Goal: Task Accomplishment & Management: Manage account settings

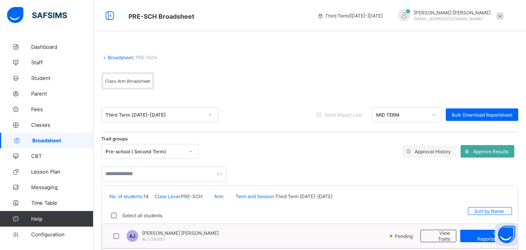
click at [59, 142] on span "Broadsheet" at bounding box center [62, 140] width 61 height 6
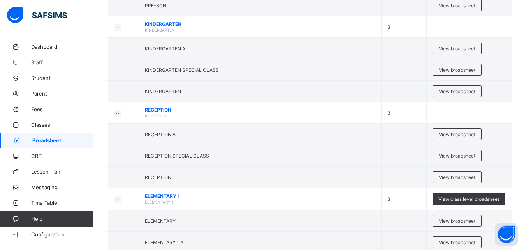
scroll to position [166, 0]
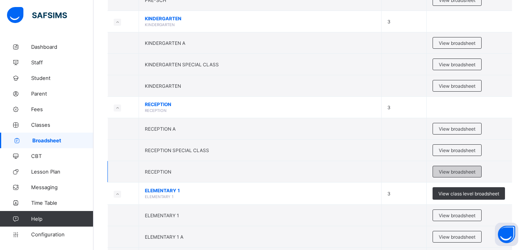
click at [448, 172] on span "View broadsheet" at bounding box center [457, 172] width 37 height 6
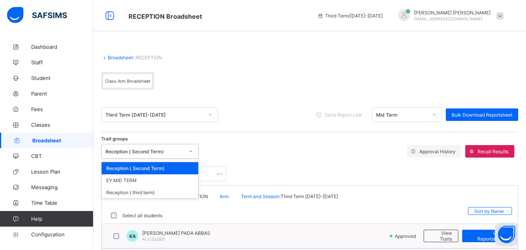
click at [188, 152] on div at bounding box center [190, 151] width 13 height 12
click at [171, 193] on div "Reception ( third term)" at bounding box center [150, 192] width 97 height 12
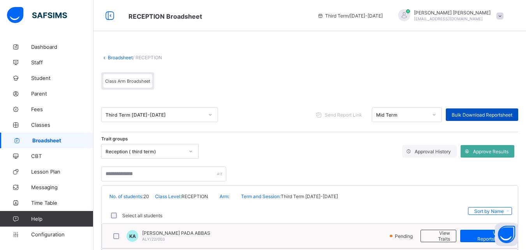
click at [468, 114] on span "Bulk Download Reportsheet" at bounding box center [482, 115] width 61 height 6
click at [437, 115] on icon at bounding box center [434, 115] width 5 height 8
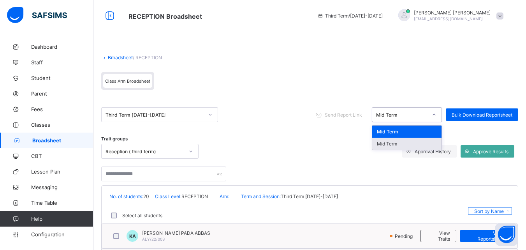
click at [431, 144] on div "Mid Term" at bounding box center [406, 144] width 69 height 12
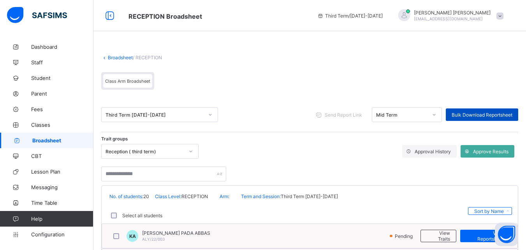
click at [473, 115] on span "Bulk Download Reportsheet" at bounding box center [482, 115] width 61 height 6
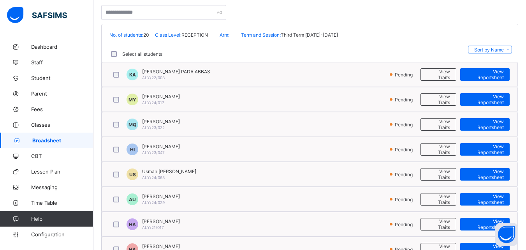
scroll to position [192, 0]
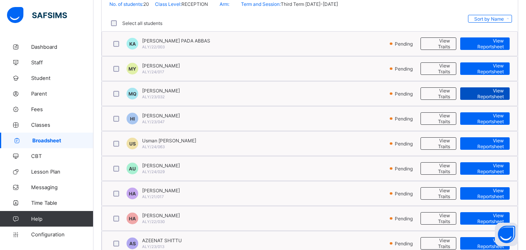
click at [492, 95] on span "View Reportsheet" at bounding box center [485, 94] width 38 height 12
click at [41, 125] on span "Classes" at bounding box center [62, 125] width 62 height 6
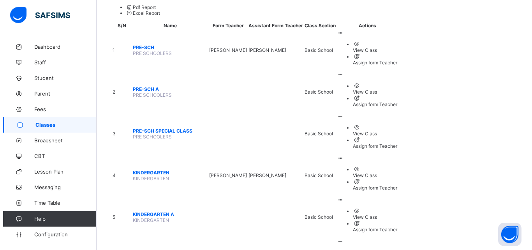
scroll to position [104, 0]
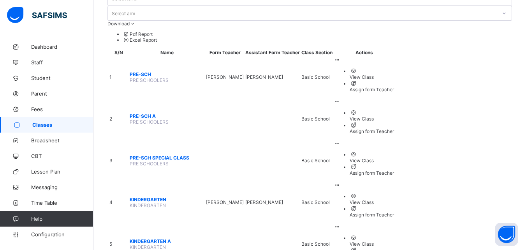
scroll to position [61, 0]
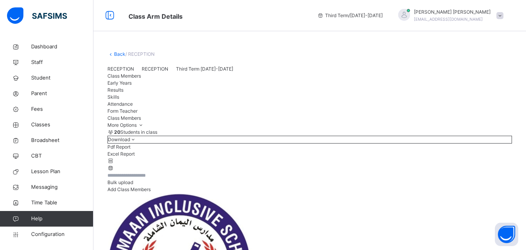
click at [119, 100] on span "Skills" at bounding box center [114, 97] width 12 height 6
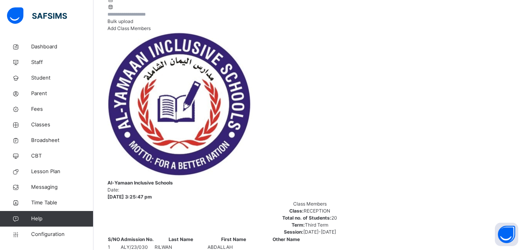
scroll to position [166, 0]
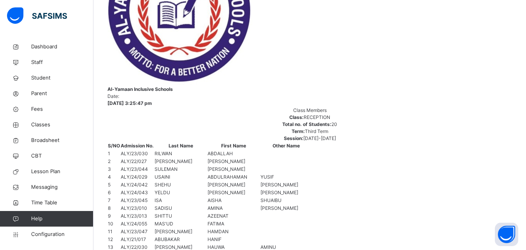
scroll to position [312, 0]
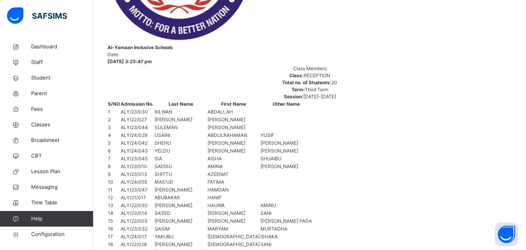
scroll to position [223, 0]
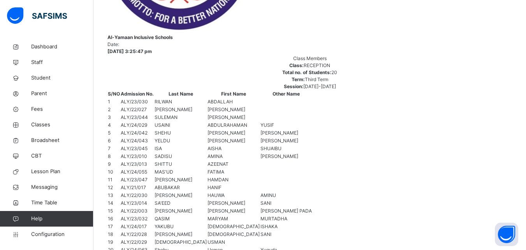
scroll to position [312, 0]
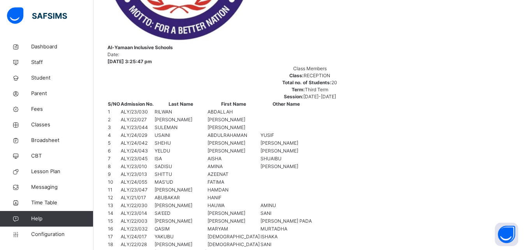
scroll to position [280, 0]
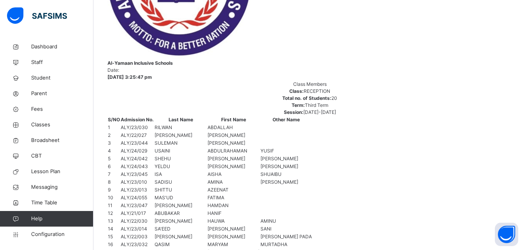
scroll to position [156, 0]
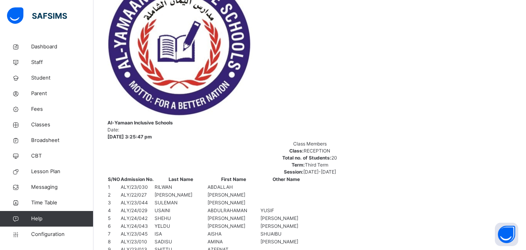
scroll to position [280, 0]
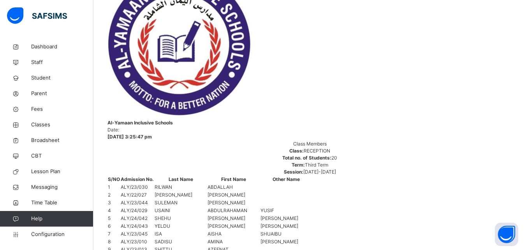
scroll to position [280, 0]
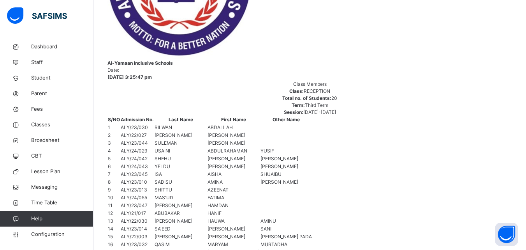
scroll to position [337, 0]
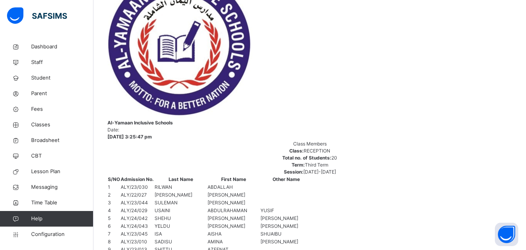
scroll to position [280, 0]
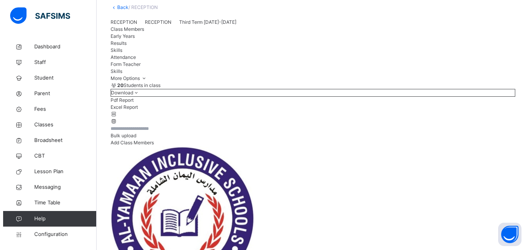
scroll to position [0, 0]
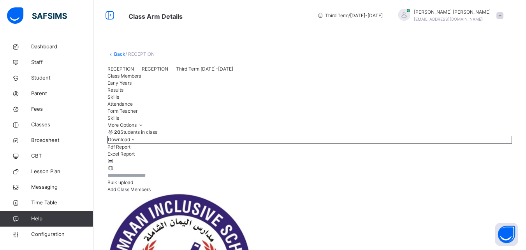
click at [132, 86] on span "Early Years" at bounding box center [120, 83] width 24 height 6
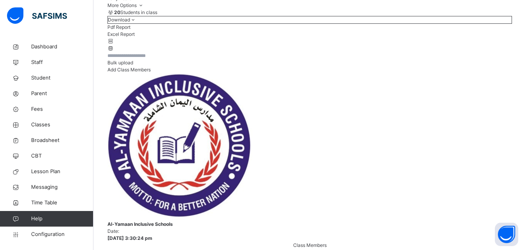
scroll to position [151, 0]
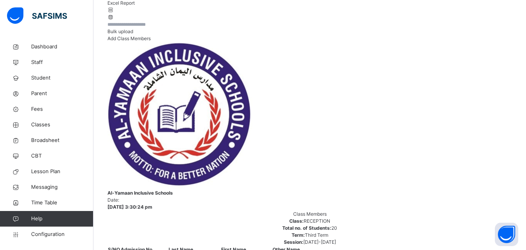
scroll to position [0, 0]
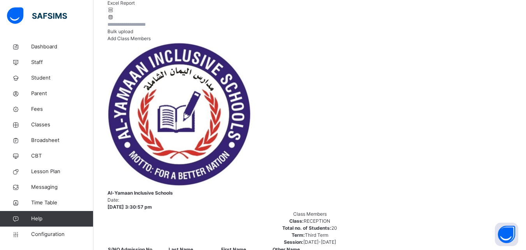
paste textarea "**********"
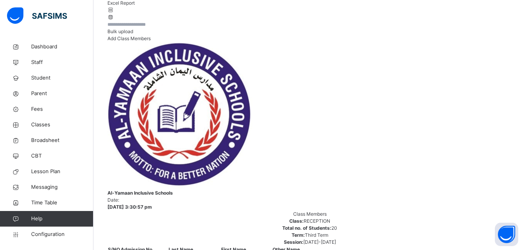
type textarea "**********"
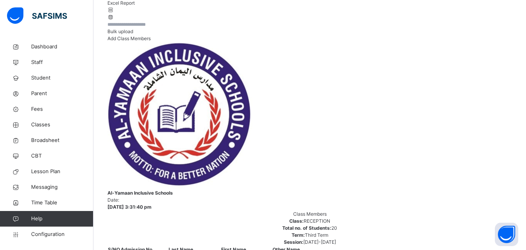
scroll to position [219, 0]
type textarea "**********"
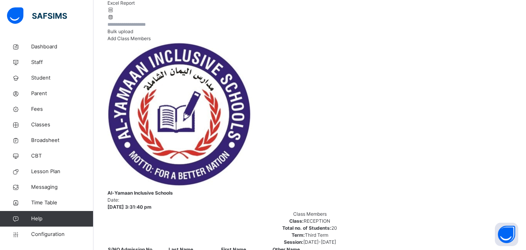
type textarea "**********"
click at [44, 141] on span "Broadsheet" at bounding box center [62, 140] width 62 height 8
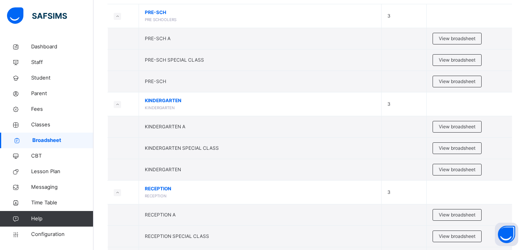
scroll to position [140, 0]
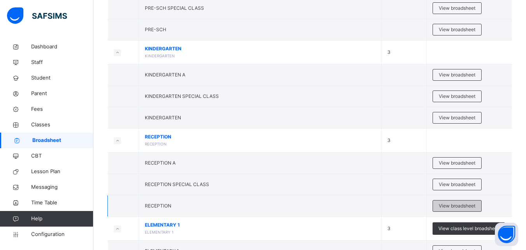
click at [468, 204] on span "View broadsheet" at bounding box center [457, 205] width 37 height 7
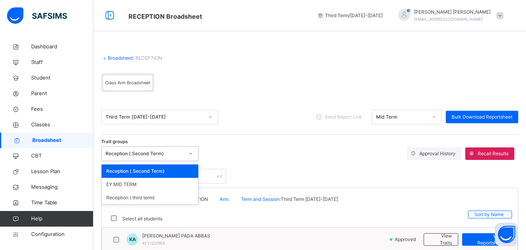
click at [192, 152] on icon at bounding box center [191, 154] width 5 height 8
click at [169, 197] on div "Reception ( third term)" at bounding box center [150, 197] width 97 height 13
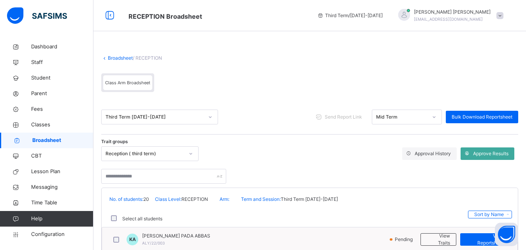
click at [437, 117] on icon at bounding box center [434, 117] width 5 height 8
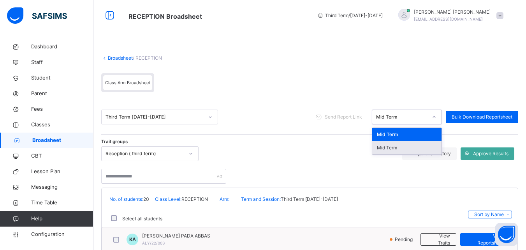
click at [417, 149] on div "Mid Term" at bounding box center [406, 147] width 69 height 13
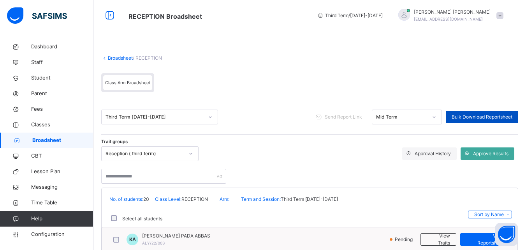
click at [508, 116] on span "Bulk Download Reportsheet" at bounding box center [482, 116] width 61 height 7
click at [49, 76] on span "Student" at bounding box center [62, 78] width 62 height 8
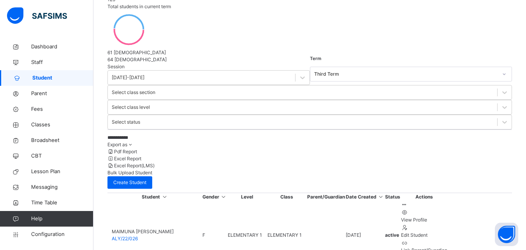
scroll to position [120, 0]
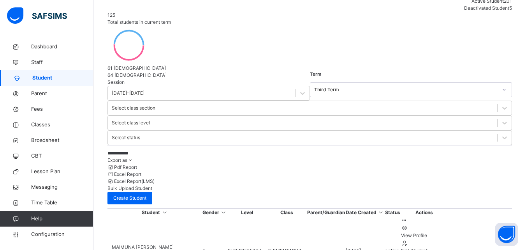
click at [159, 150] on input "**********" at bounding box center [166, 153] width 117 height 7
type input "*"
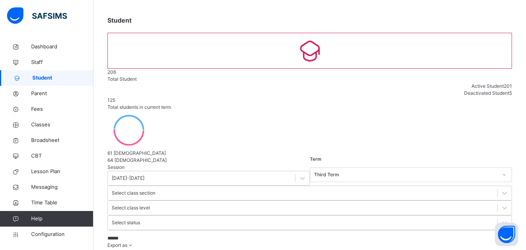
scroll to position [41, 0]
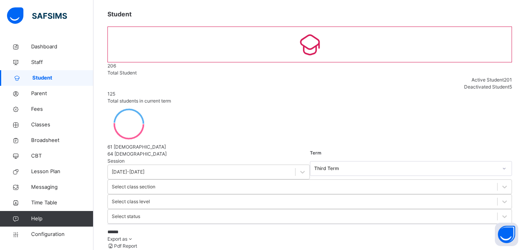
type input "******"
select select "**"
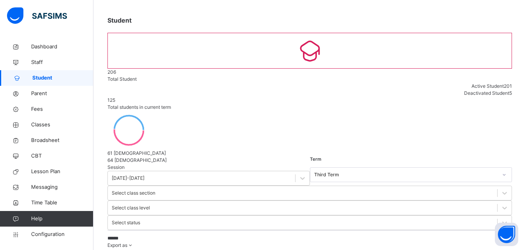
type input "*****"
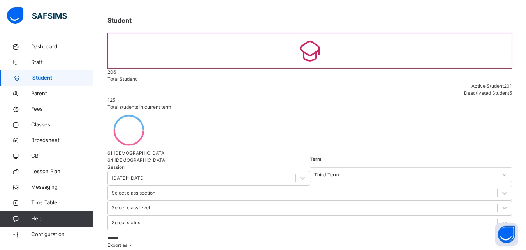
scroll to position [347, 0]
type input "******"
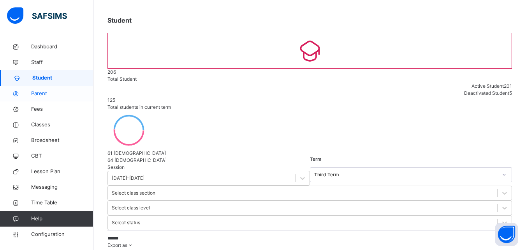
click at [39, 92] on span "Parent" at bounding box center [62, 94] width 62 height 8
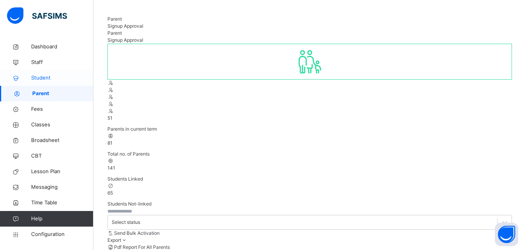
click at [37, 78] on span "Student" at bounding box center [62, 78] width 62 height 8
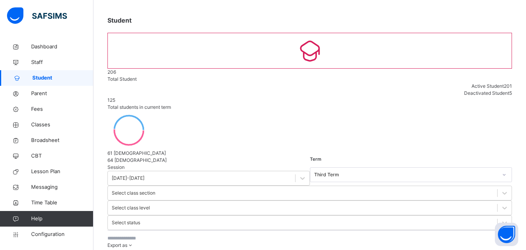
click at [134, 235] on input "text" at bounding box center [166, 238] width 117 height 7
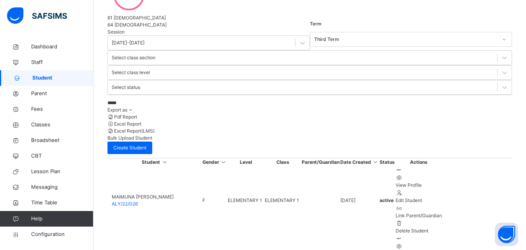
scroll to position [186, 0]
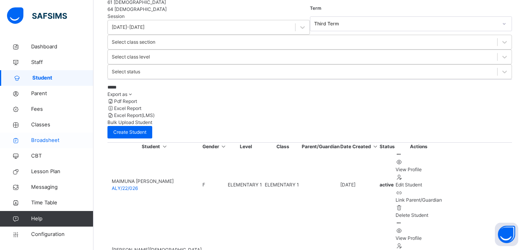
type input "*****"
click at [53, 138] on span "Broadsheet" at bounding box center [62, 140] width 62 height 8
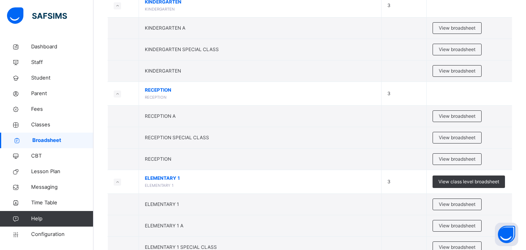
scroll to position [192, 0]
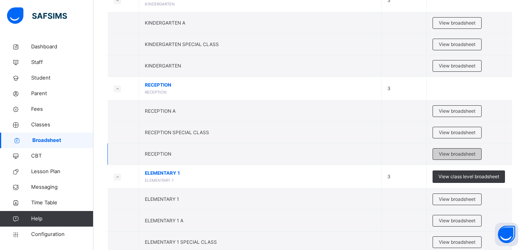
click at [468, 155] on span "View broadsheet" at bounding box center [457, 153] width 37 height 7
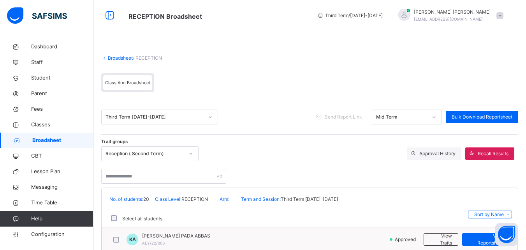
click at [195, 153] on div at bounding box center [190, 153] width 13 height 12
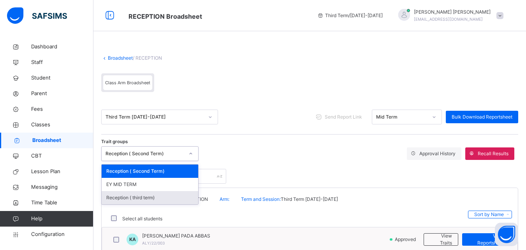
click at [182, 195] on div "Reception ( third term)" at bounding box center [150, 197] width 97 height 13
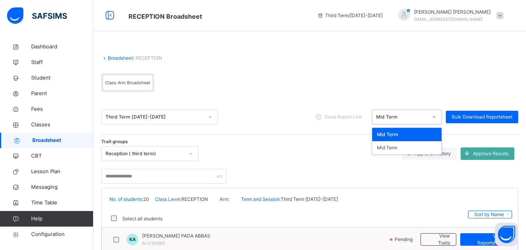
click at [437, 118] on icon at bounding box center [434, 117] width 5 height 8
click at [423, 146] on div "Mid Term" at bounding box center [406, 147] width 69 height 13
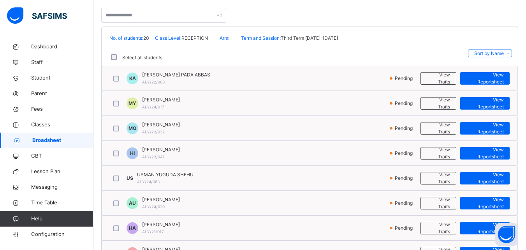
scroll to position [203, 0]
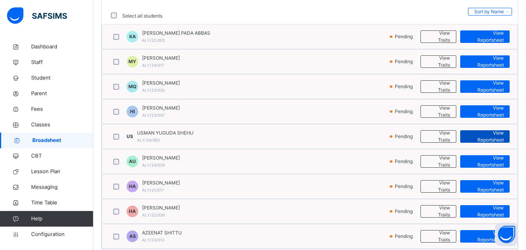
click at [497, 137] on span "View Reportsheet" at bounding box center [485, 136] width 38 height 14
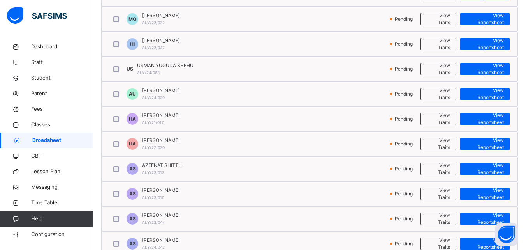
scroll to position [280, 0]
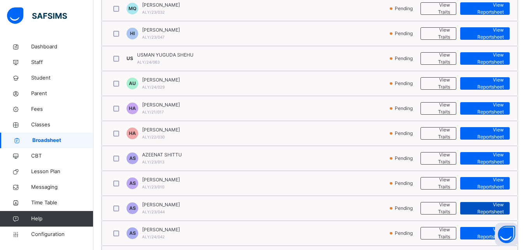
click at [498, 208] on span "View Reportsheet" at bounding box center [485, 208] width 38 height 14
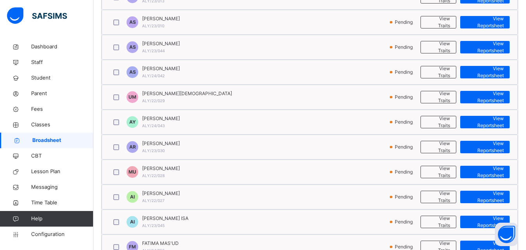
scroll to position [492, 0]
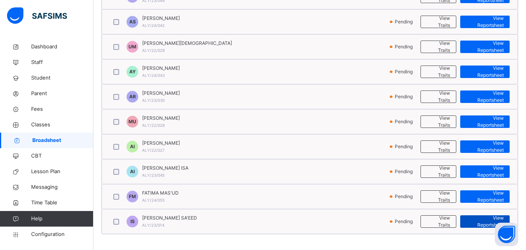
click at [487, 223] on span "View Reportsheet" at bounding box center [485, 221] width 38 height 14
click at [60, 143] on span "Broadsheet" at bounding box center [62, 140] width 61 height 8
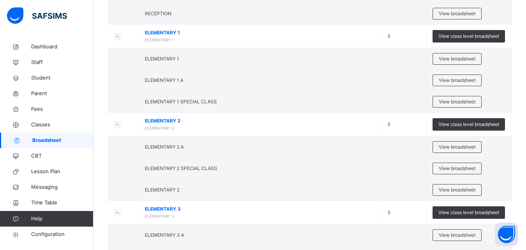
scroll to position [348, 0]
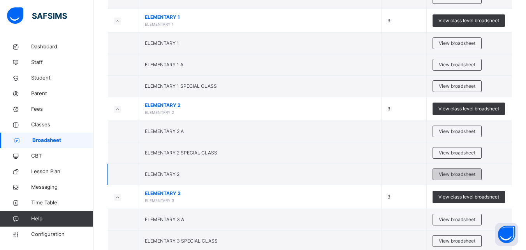
click at [465, 175] on span "View broadsheet" at bounding box center [457, 174] width 37 height 7
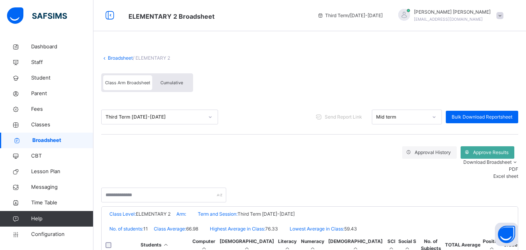
click at [437, 117] on icon at bounding box center [434, 117] width 5 height 8
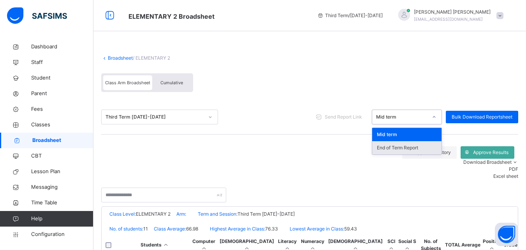
click at [429, 148] on div "End of Term Report" at bounding box center [406, 147] width 69 height 13
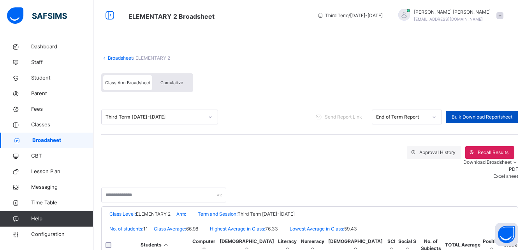
click at [470, 118] on span "Bulk Download Reportsheet" at bounding box center [482, 116] width 61 height 7
click at [51, 139] on span "Broadsheet" at bounding box center [62, 140] width 61 height 8
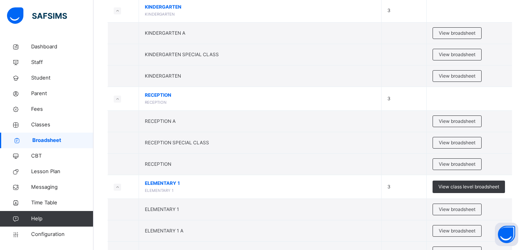
scroll to position [203, 0]
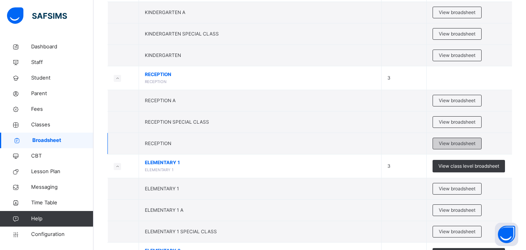
click at [459, 142] on span "View broadsheet" at bounding box center [457, 143] width 37 height 7
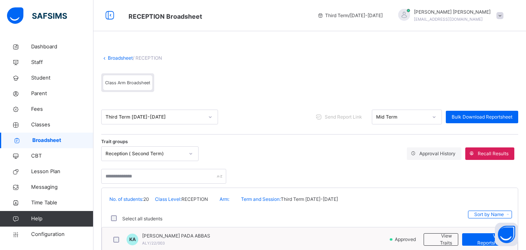
click at [188, 155] on div at bounding box center [190, 153] width 13 height 12
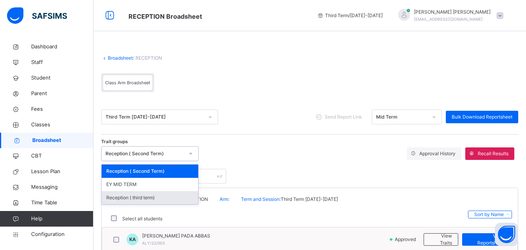
click at [170, 198] on div "Reception ( third term)" at bounding box center [150, 197] width 97 height 13
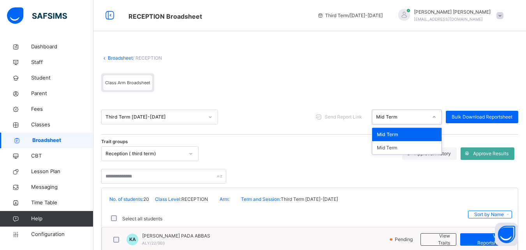
click at [437, 116] on icon at bounding box center [434, 117] width 5 height 8
click at [433, 148] on div "Mid Term" at bounding box center [406, 147] width 69 height 13
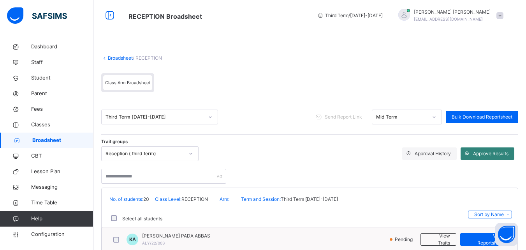
click at [490, 153] on span "Approve Results" at bounding box center [490, 153] width 35 height 7
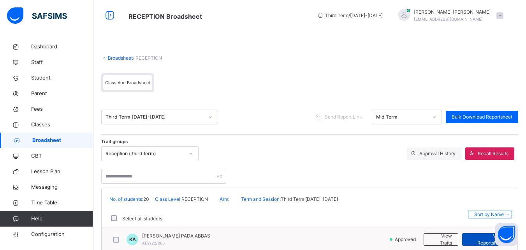
click at [479, 239] on span "View Reportsheet" at bounding box center [486, 239] width 36 height 14
click at [64, 138] on span "Broadsheet" at bounding box center [62, 140] width 61 height 8
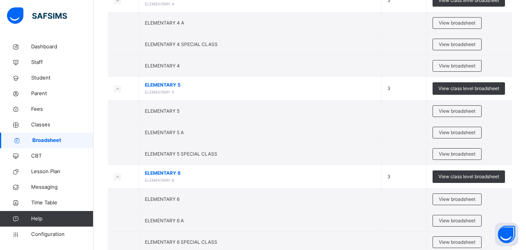
scroll to position [654, 0]
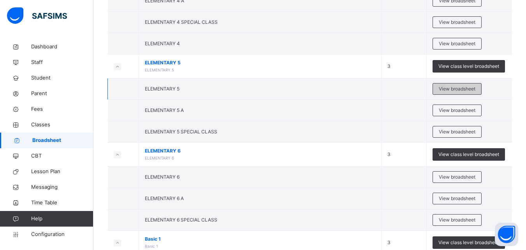
click at [451, 87] on span "View broadsheet" at bounding box center [457, 88] width 37 height 7
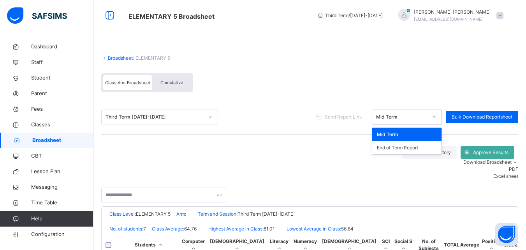
click at [437, 117] on icon at bounding box center [434, 117] width 5 height 8
click at [427, 146] on div "End of Term Report" at bounding box center [406, 147] width 69 height 13
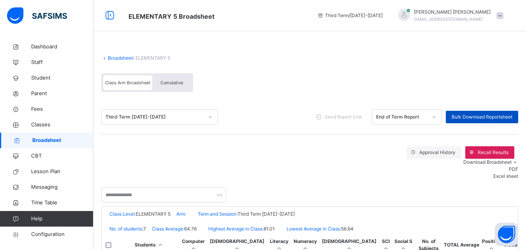
click at [469, 118] on span "Bulk Download Reportsheet" at bounding box center [482, 116] width 61 height 7
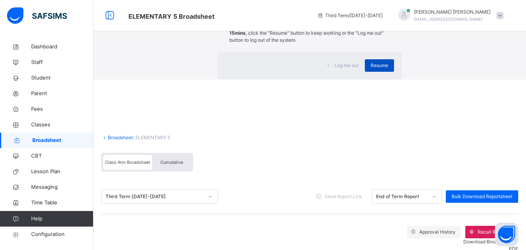
click at [371, 69] on span "Resume" at bounding box center [380, 65] width 18 height 7
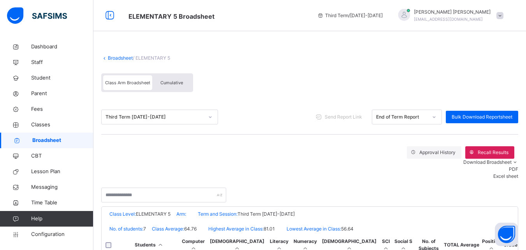
click at [59, 141] on span "Broadsheet" at bounding box center [62, 140] width 61 height 8
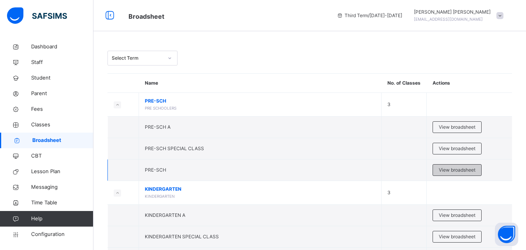
click at [473, 172] on span "View broadsheet" at bounding box center [457, 169] width 37 height 7
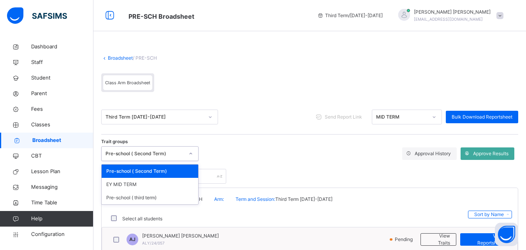
click at [192, 153] on icon at bounding box center [191, 154] width 5 height 8
click at [171, 201] on div "Pre-school ( third term)" at bounding box center [150, 197] width 97 height 13
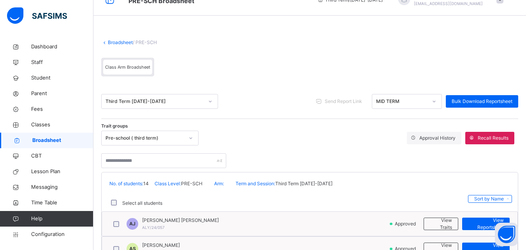
scroll to position [78, 0]
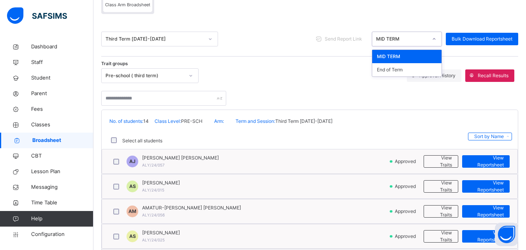
click at [437, 38] on icon at bounding box center [434, 39] width 5 height 8
click at [418, 69] on div "End of Term" at bounding box center [406, 69] width 69 height 13
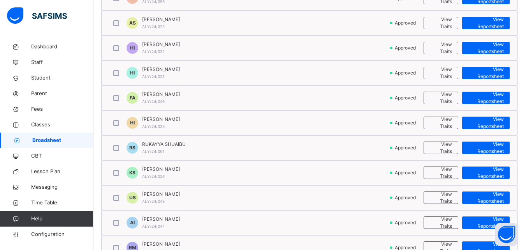
scroll to position [307, 0]
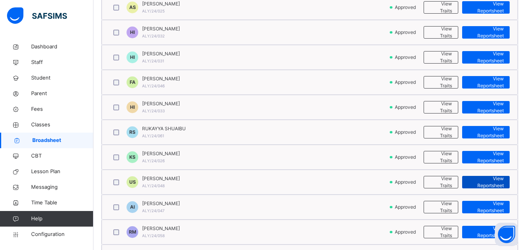
click at [493, 181] on span "View Reportsheet" at bounding box center [486, 182] width 36 height 14
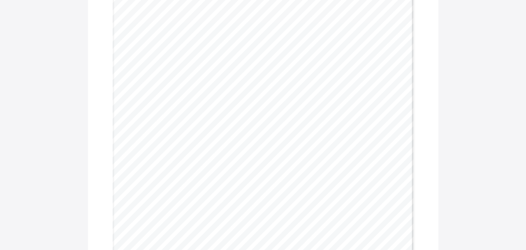
scroll to position [603, 0]
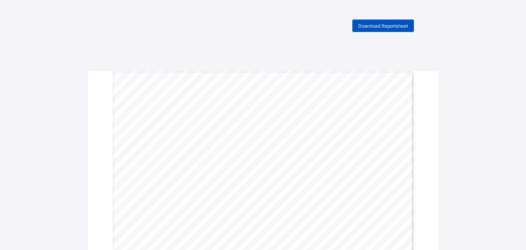
click at [376, 25] on span "Download Reportsheet" at bounding box center [383, 26] width 50 height 6
click at [379, 26] on span "Download Reportsheet" at bounding box center [383, 26] width 50 height 6
click at [383, 26] on span "Download Reportsheet" at bounding box center [383, 26] width 50 height 6
click at [400, 26] on span "Download Reportsheet" at bounding box center [383, 26] width 50 height 6
click at [380, 26] on span "Download Reportsheet" at bounding box center [383, 26] width 50 height 6
